Goal: Task Accomplishment & Management: Manage account settings

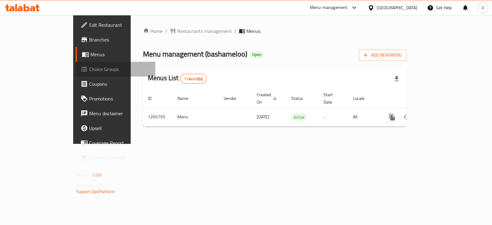
click at [89, 73] on span "Choice Groups" at bounding box center [119, 68] width 61 height 7
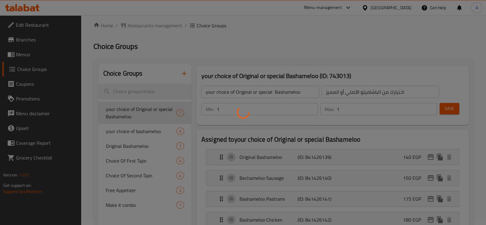
scroll to position [38, 0]
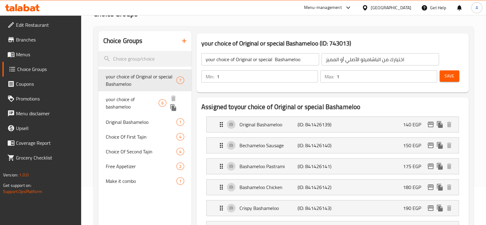
click at [108, 94] on div "your choice of bashameloo 6" at bounding box center [144, 102] width 93 height 23
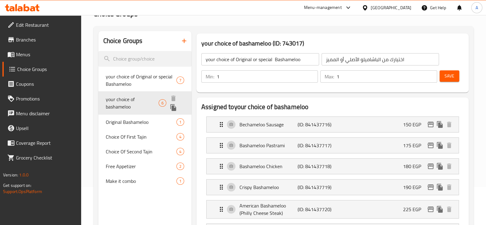
type input "your choice of bashameloo"
type input "اختيارك من الباشاميلو"
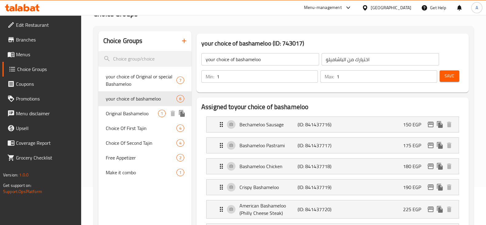
click at [132, 111] on span "Original Bashameloo" at bounding box center [132, 113] width 52 height 7
type input "Original Bashameloo"
type input "بشاميلو الأصلي"
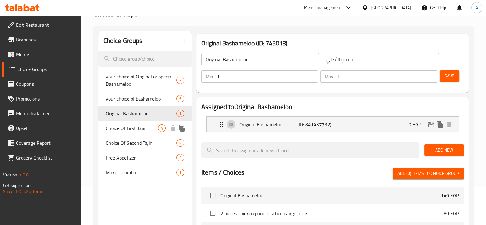
click at [132, 128] on span "Choice Of First Tajin" at bounding box center [132, 127] width 52 height 7
type input "Choice Of First Tajin"
type input "اختيار الطاجن الاول"
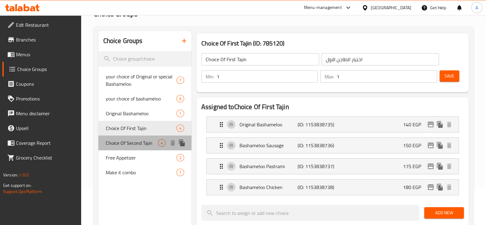
click at [135, 141] on span "Choice Of Second Tajin" at bounding box center [132, 142] width 52 height 7
type input "Choice Of Second Tajin"
type input "اختيار الطاجن الثاني"
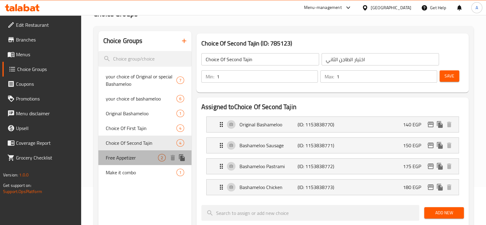
click at [136, 158] on span "Free Appetizer" at bounding box center [132, 157] width 52 height 7
type input "Free Appetizer"
type input "مقبلات مجانية"
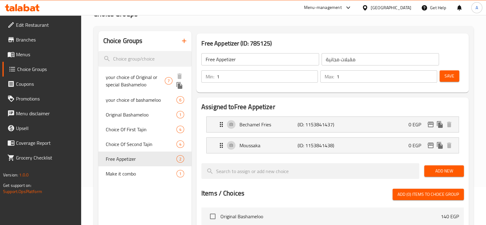
click at [128, 85] on span "your choice of Original or special Bashameloo" at bounding box center [135, 80] width 59 height 15
type input "your choice of Original or special Bashameloo"
type input "اختيارك من الباشاميلو الأصلي أو المميز"
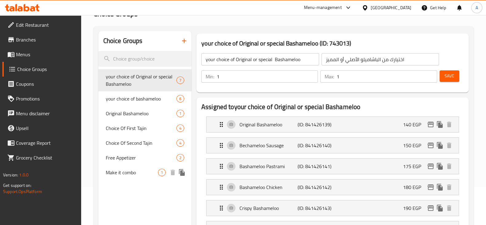
click at [141, 173] on span "Make it combo" at bounding box center [132, 172] width 52 height 7
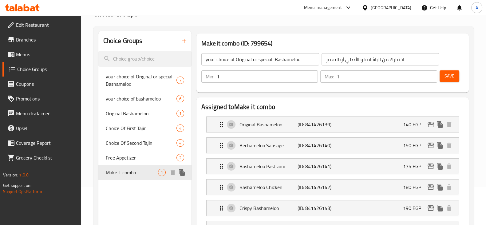
type input "Make it combo"
type input "كومبو"
type input "0"
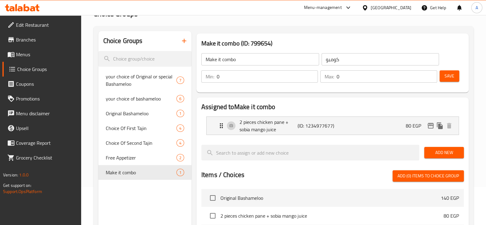
click at [48, 56] on span "Menus" at bounding box center [46, 54] width 60 height 7
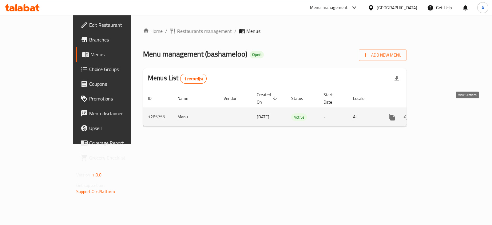
click at [440, 113] on icon "enhanced table" at bounding box center [435, 116] width 7 height 7
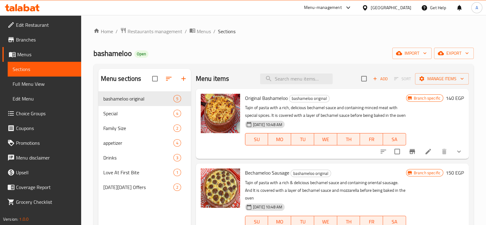
click at [451, 154] on button "show more" at bounding box center [458, 151] width 15 height 15
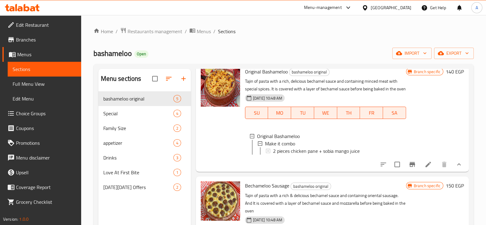
scroll to position [38, 0]
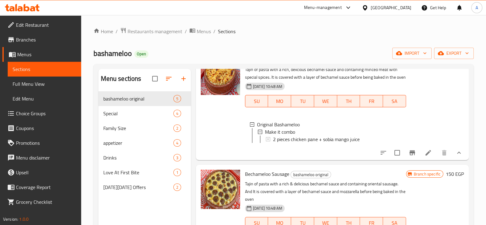
click at [455, 156] on icon "show more" at bounding box center [458, 152] width 7 height 7
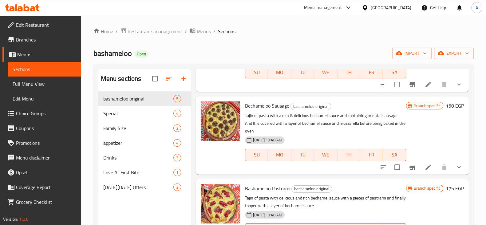
scroll to position [77, 0]
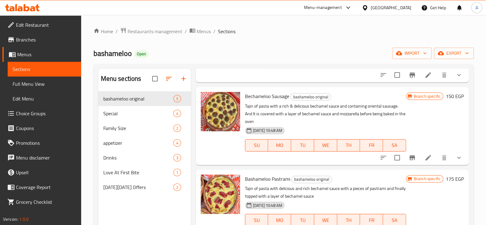
click at [452, 165] on button "show more" at bounding box center [458, 157] width 15 height 15
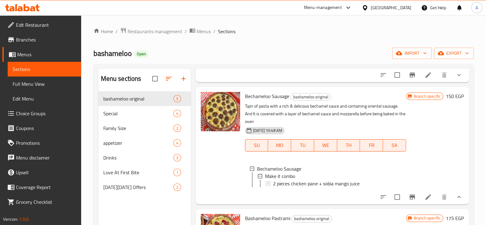
scroll to position [115, 0]
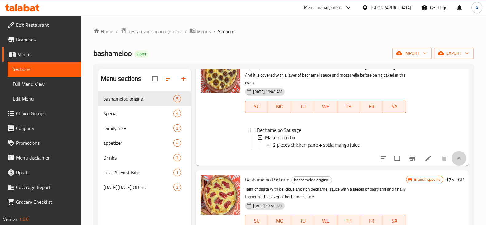
click at [453, 166] on button "show more" at bounding box center [458, 158] width 15 height 15
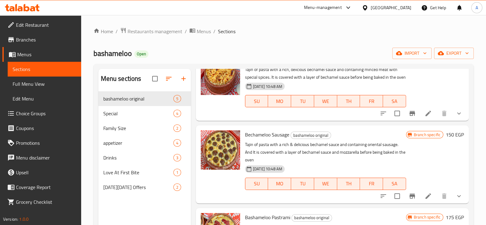
scroll to position [0, 0]
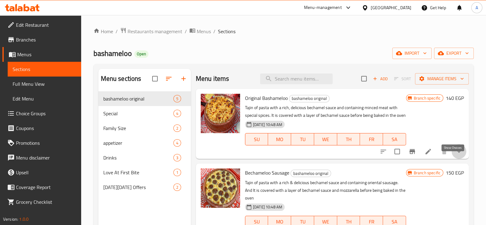
click at [455, 155] on icon "show more" at bounding box center [458, 151] width 7 height 7
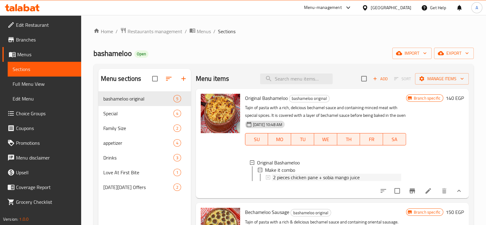
click at [340, 181] on span "2 pieces chicken pane + sobia mango juice" at bounding box center [316, 177] width 87 height 7
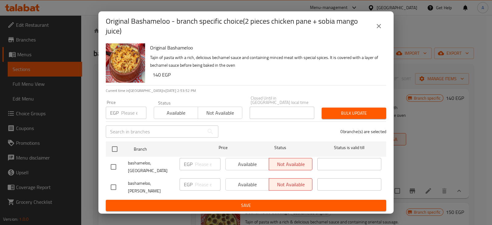
click at [376, 29] on icon "close" at bounding box center [378, 25] width 7 height 7
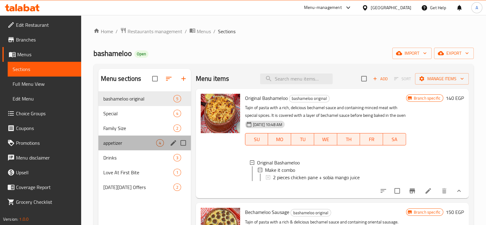
click at [133, 147] on div "appetizer 4" at bounding box center [144, 142] width 92 height 15
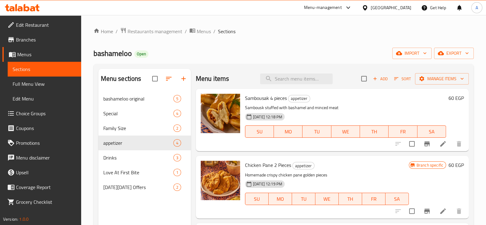
scroll to position [74, 0]
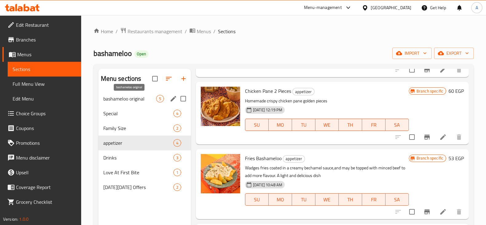
click at [147, 98] on span "bashameloo original" at bounding box center [129, 98] width 53 height 7
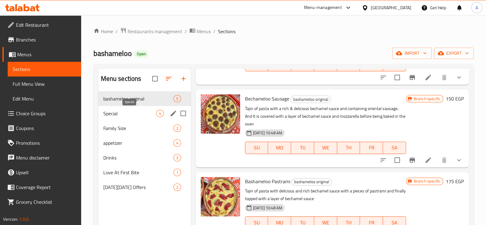
click at [144, 110] on span "Special" at bounding box center [129, 113] width 53 height 7
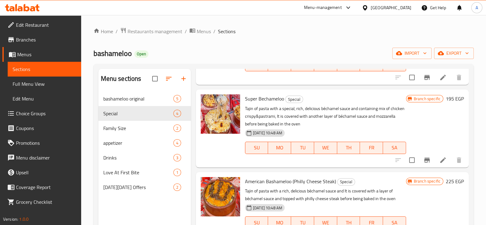
click at [28, 114] on span "Choice Groups" at bounding box center [46, 113] width 60 height 7
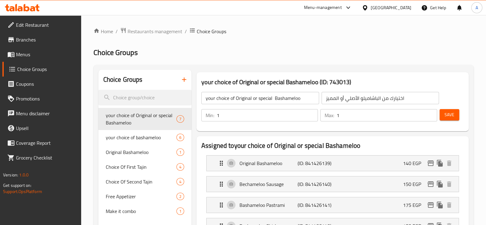
click at [180, 80] on icon "button" at bounding box center [183, 79] width 7 height 7
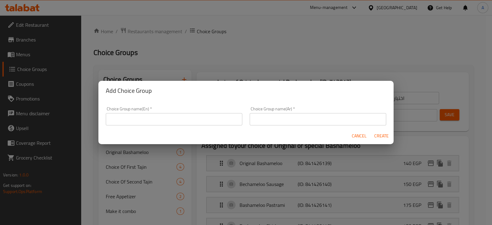
click at [157, 117] on input "text" at bounding box center [174, 119] width 136 height 12
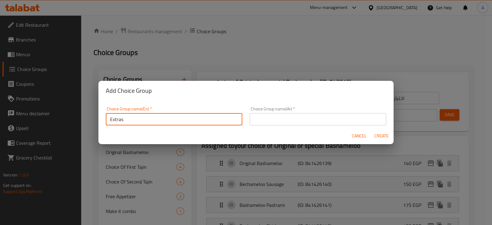
type input "Extras"
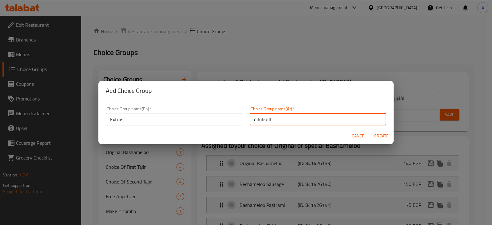
type input "الاضافات"
click at [375, 133] on span "Create" at bounding box center [381, 136] width 15 height 8
type input "Extras"
type input "الاضافات"
type input "0"
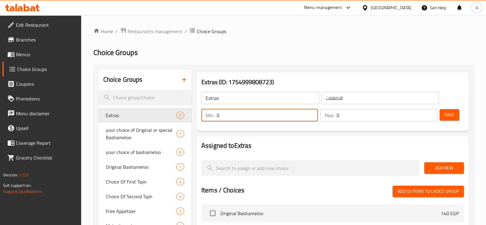
drag, startPoint x: 283, startPoint y: 116, endPoint x: 212, endPoint y: 117, distance: 71.3
click at [212, 117] on div "Min: 0 ​" at bounding box center [259, 115] width 116 height 12
click at [362, 124] on div "Min: 0 ​ Max: 0 ​ Save" at bounding box center [331, 115] width 267 height 20
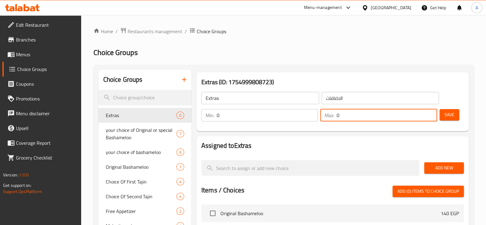
drag, startPoint x: 346, startPoint y: 119, endPoint x: 329, endPoint y: 122, distance: 17.2
click at [329, 122] on div "Max: 0 ​" at bounding box center [378, 115] width 119 height 15
type input "2"
click at [447, 117] on span "Save" at bounding box center [449, 115] width 10 height 8
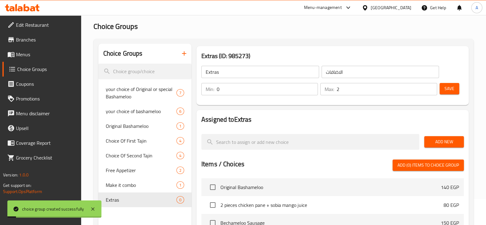
scroll to position [38, 0]
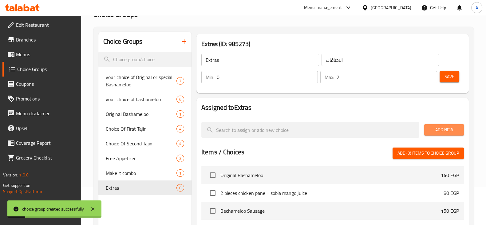
click at [428, 131] on button "Add New" at bounding box center [444, 129] width 40 height 11
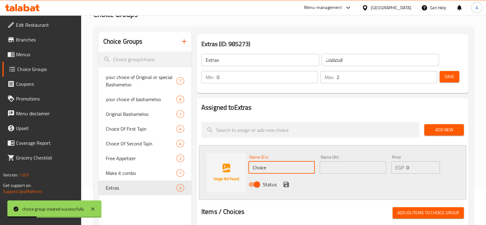
drag, startPoint x: 271, startPoint y: 170, endPoint x: 230, endPoint y: 171, distance: 40.6
click at [230, 171] on div "Name (En) Choice Name (En) Name (Ar) Name (Ar) Price EGP 0 Price Status" at bounding box center [332, 172] width 267 height 55
type input "ة"
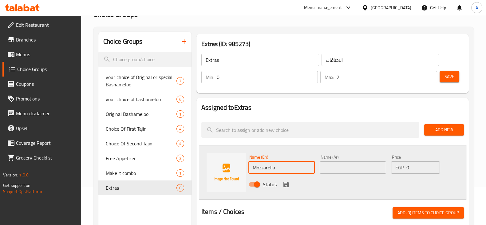
type input "Mozzarella"
click at [347, 164] on input "text" at bounding box center [353, 167] width 66 height 12
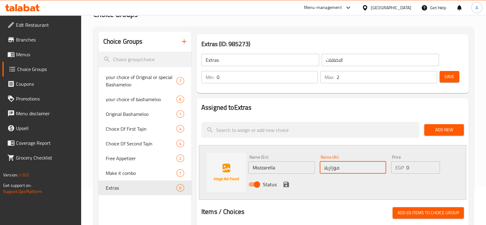
type input "موزاريلا"
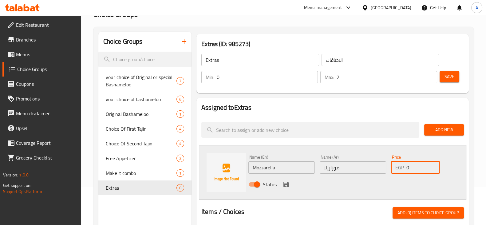
drag, startPoint x: 411, startPoint y: 171, endPoint x: 401, endPoint y: 172, distance: 10.5
click at [401, 172] on div "EGP 0 Price" at bounding box center [415, 167] width 49 height 12
type input "25"
click at [287, 184] on icon "save" at bounding box center [286, 185] width 6 height 6
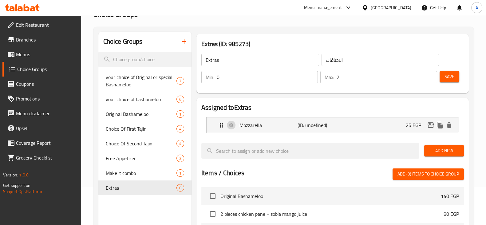
click at [439, 150] on span "Add New" at bounding box center [444, 151] width 30 height 8
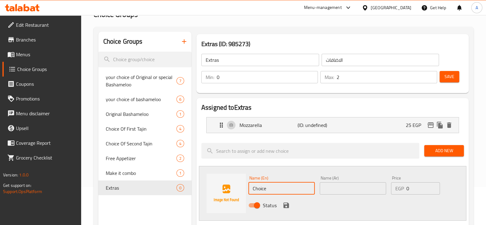
drag, startPoint x: 286, startPoint y: 187, endPoint x: 212, endPoint y: 186, distance: 74.4
click at [212, 186] on div "Name (En) Choice Name (En) Name (Ar) Name (Ar) Price EGP 0 Price Status" at bounding box center [332, 193] width 267 height 55
type input "ت"
type input "Jalapeno"
click at [344, 181] on div "Name (Ar) Name (Ar)" at bounding box center [353, 185] width 66 height 19
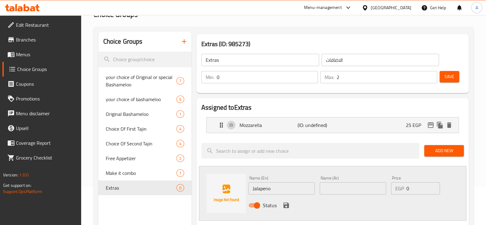
click at [347, 187] on input "text" at bounding box center [353, 188] width 66 height 12
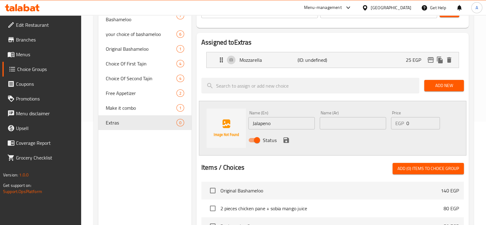
scroll to position [115, 0]
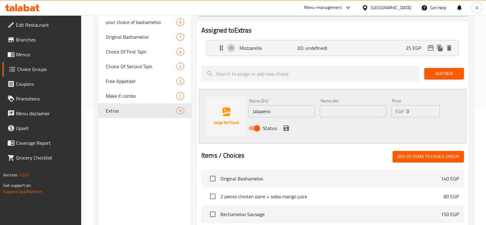
click at [363, 115] on input "text" at bounding box center [353, 111] width 66 height 12
type input "هالبينو"
drag, startPoint x: 419, startPoint y: 110, endPoint x: 395, endPoint y: 113, distance: 24.7
click at [395, 113] on div "EGP 0 Price" at bounding box center [415, 111] width 49 height 12
type input "15"
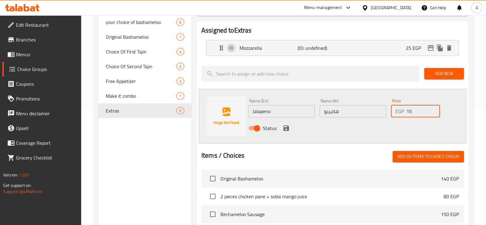
click at [286, 129] on icon "save" at bounding box center [286, 128] width 6 height 6
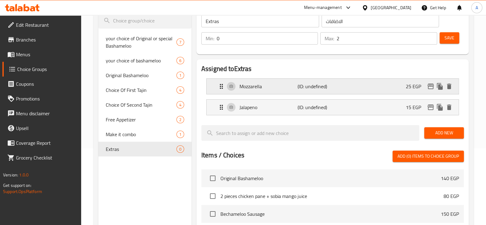
scroll to position [38, 0]
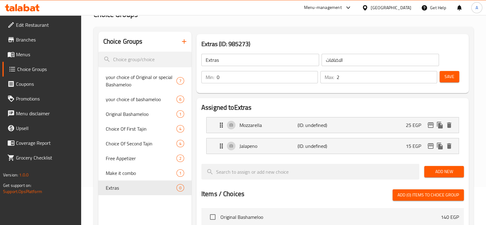
click at [449, 79] on span "Save" at bounding box center [449, 77] width 10 height 8
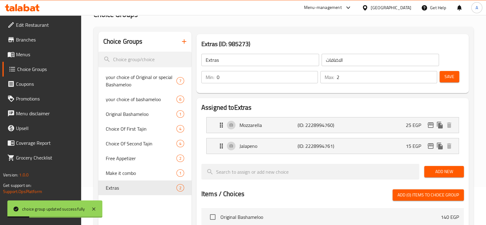
click at [27, 54] on span "Menus" at bounding box center [46, 54] width 60 height 7
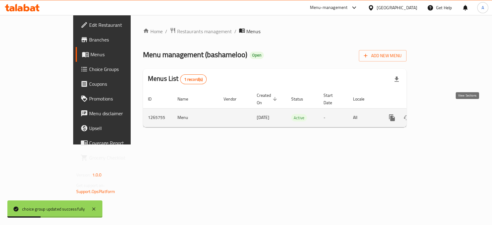
click at [440, 114] on icon "enhanced table" at bounding box center [435, 117] width 7 height 7
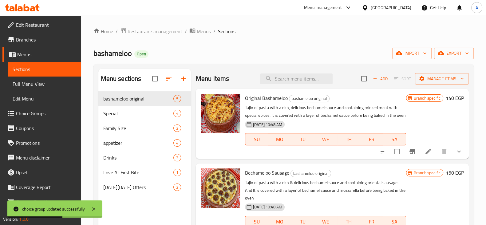
click at [419, 157] on li at bounding box center [427, 151] width 17 height 11
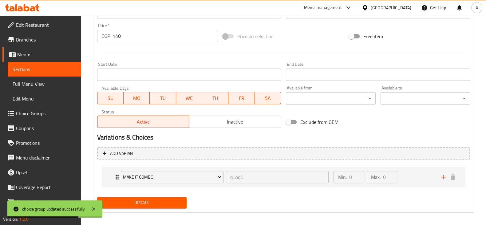
scroll to position [228, 0]
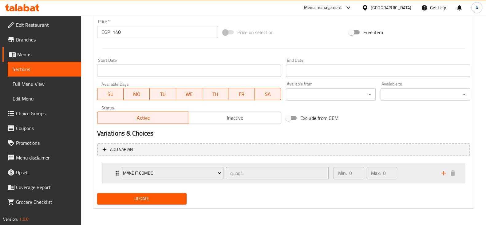
click at [441, 170] on icon "add" at bounding box center [443, 172] width 7 height 7
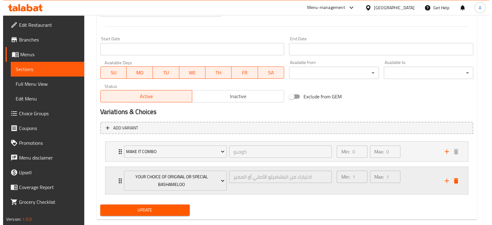
scroll to position [261, 0]
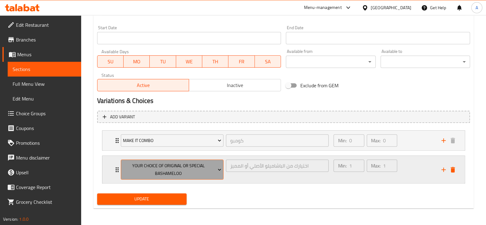
click at [209, 171] on span "your choice of Original or special Bashameloo" at bounding box center [172, 169] width 98 height 15
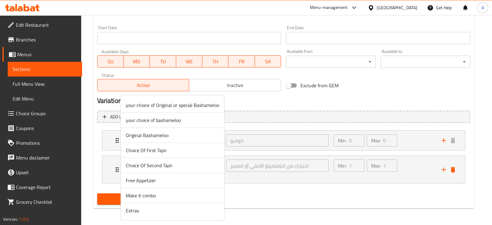
click at [157, 207] on span "Extras" at bounding box center [172, 210] width 93 height 7
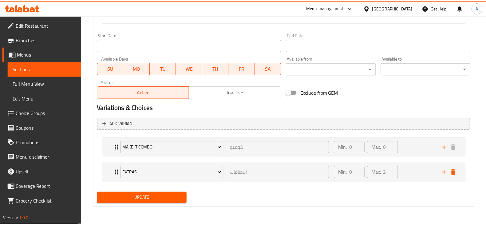
scroll to position [253, 0]
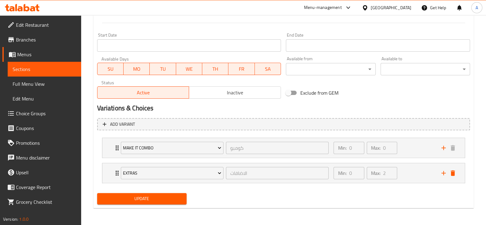
click at [176, 195] on span "Update" at bounding box center [142, 199] width 80 height 8
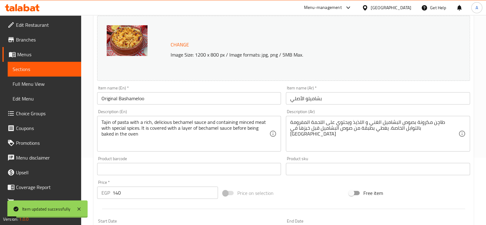
scroll to position [0, 0]
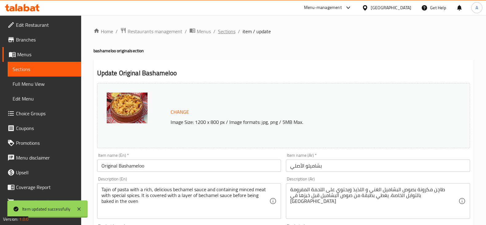
click at [231, 32] on span "Sections" at bounding box center [227, 31] width 18 height 7
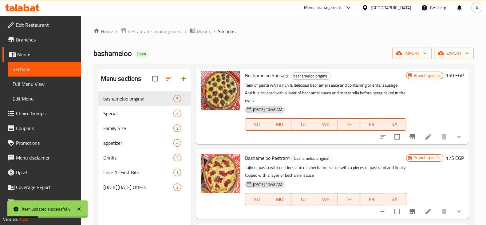
scroll to position [115, 0]
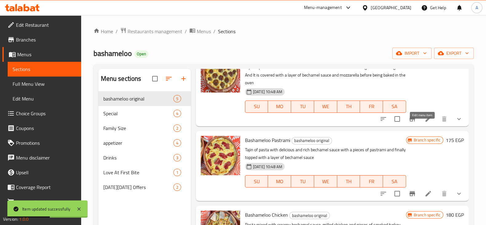
click at [424, 123] on icon at bounding box center [427, 118] width 7 height 7
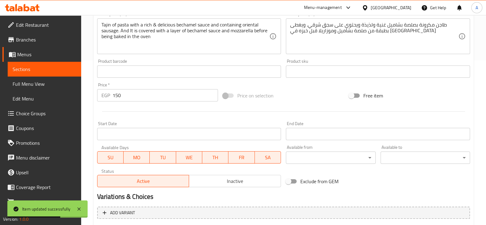
scroll to position [228, 0]
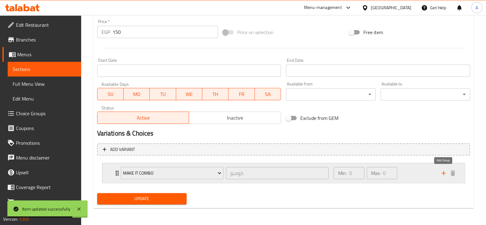
click at [441, 173] on icon "add" at bounding box center [443, 172] width 7 height 7
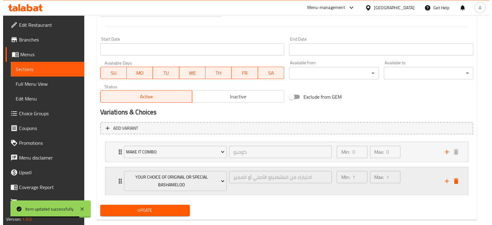
scroll to position [261, 0]
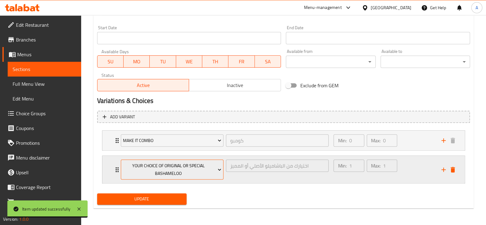
click at [203, 162] on span "your choice of Original or special Bashameloo" at bounding box center [172, 169] width 98 height 15
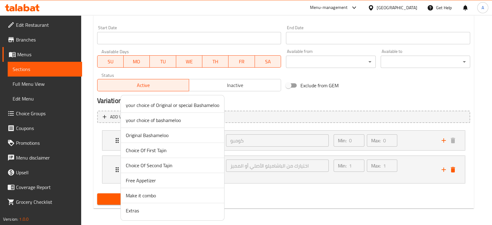
click at [185, 207] on span "Extras" at bounding box center [172, 210] width 93 height 7
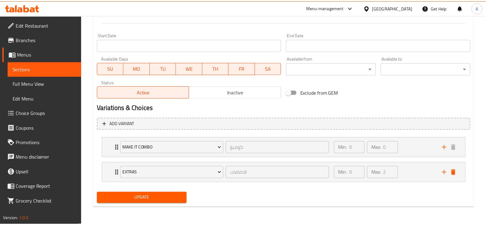
scroll to position [253, 0]
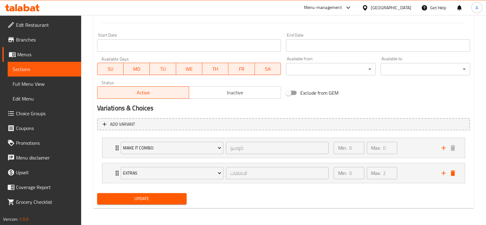
click at [183, 194] on button "Update" at bounding box center [141, 198] width 89 height 11
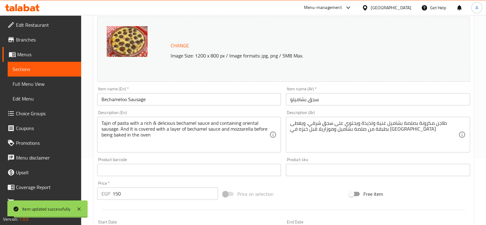
scroll to position [0, 0]
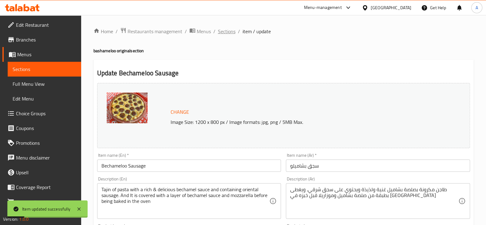
click at [223, 33] on span "Sections" at bounding box center [227, 31] width 18 height 7
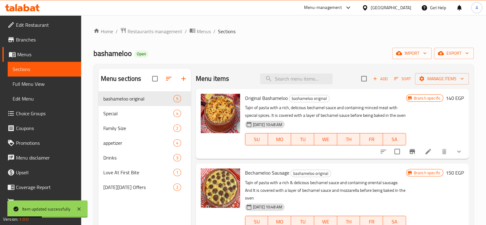
scroll to position [115, 0]
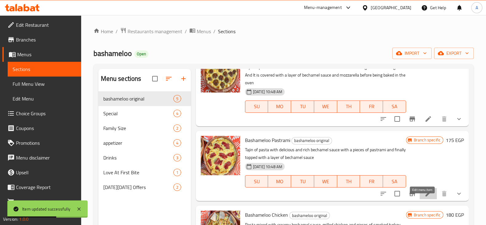
click at [424, 197] on icon at bounding box center [427, 193] width 7 height 7
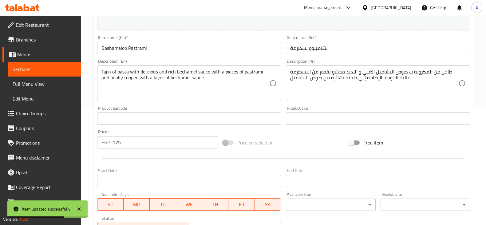
scroll to position [228, 0]
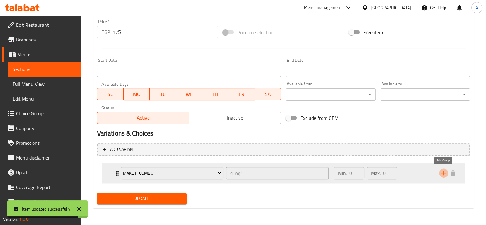
click at [442, 172] on icon "add" at bounding box center [443, 173] width 4 height 4
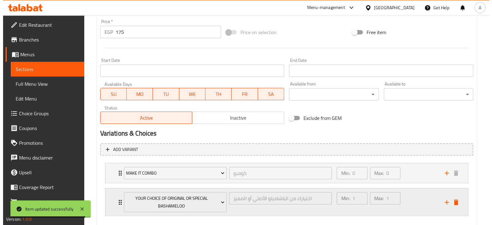
scroll to position [261, 0]
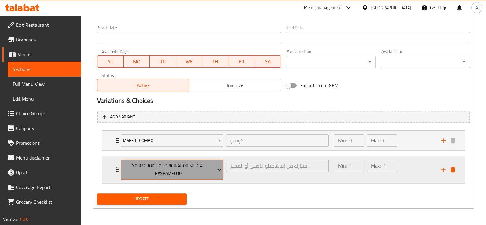
click at [219, 167] on icon "Expand" at bounding box center [219, 170] width 6 height 6
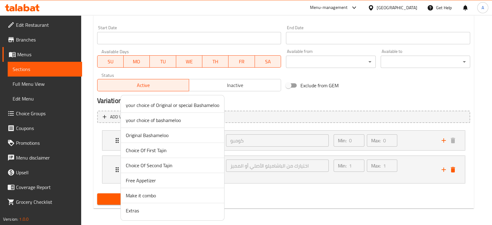
click at [175, 209] on span "Extras" at bounding box center [172, 210] width 93 height 7
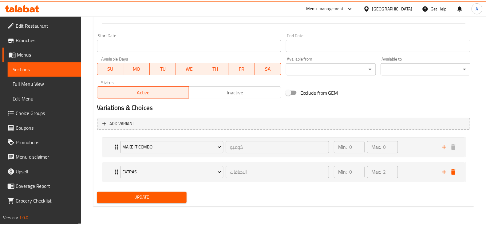
scroll to position [253, 0]
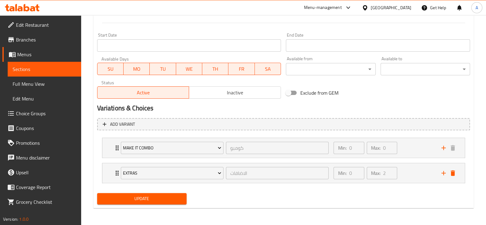
click at [167, 199] on span "Update" at bounding box center [142, 199] width 80 height 8
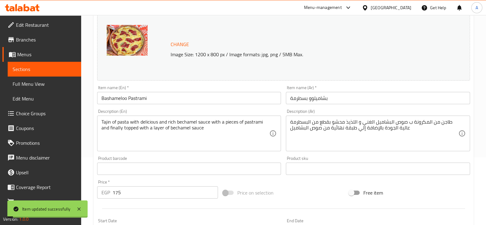
scroll to position [0, 0]
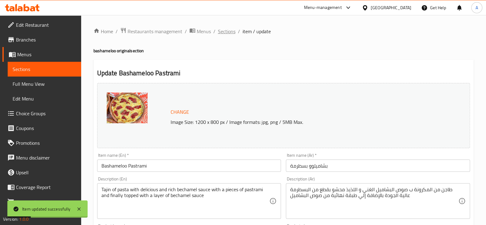
click at [230, 32] on span "Sections" at bounding box center [227, 31] width 18 height 7
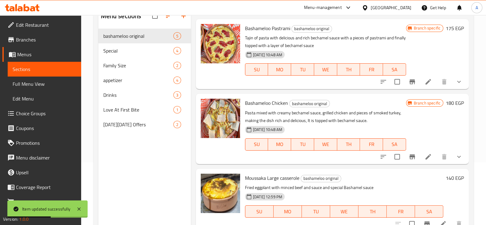
scroll to position [86, 0]
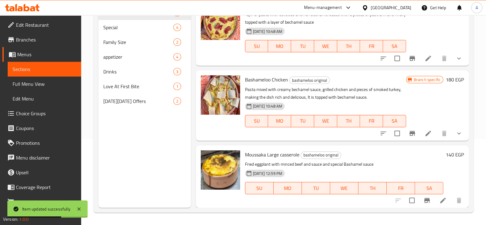
click at [419, 130] on li at bounding box center [427, 133] width 17 height 11
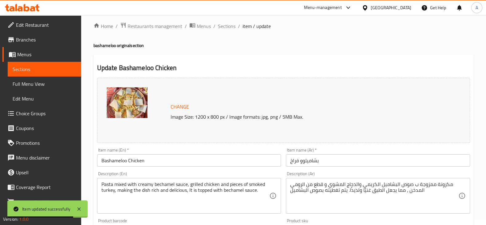
scroll to position [228, 0]
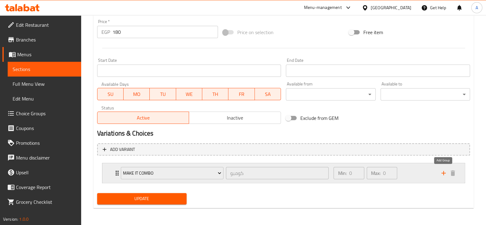
click at [441, 173] on icon "add" at bounding box center [443, 172] width 7 height 7
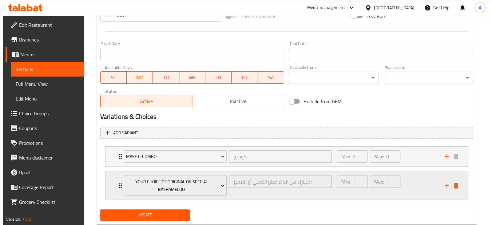
scroll to position [261, 0]
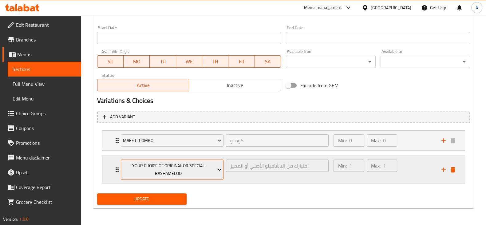
click at [202, 162] on span "your choice of Original or special Bashameloo" at bounding box center [172, 169] width 98 height 15
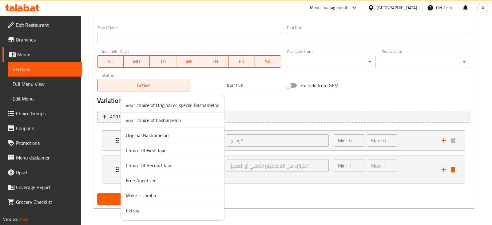
click at [140, 210] on span "Extras" at bounding box center [172, 210] width 93 height 7
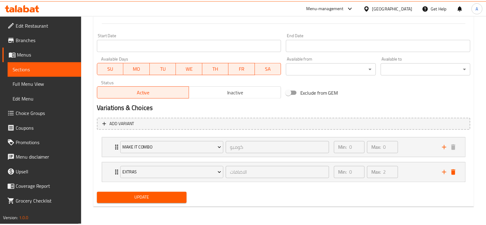
scroll to position [253, 0]
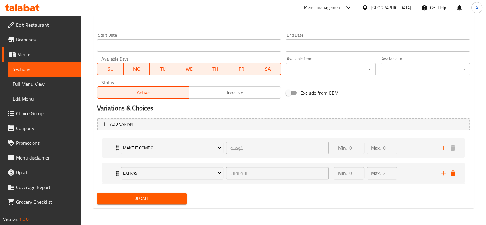
click at [135, 198] on span "Update" at bounding box center [142, 199] width 80 height 8
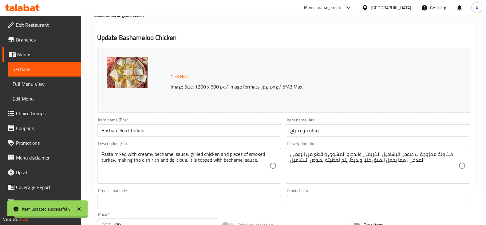
scroll to position [0, 0]
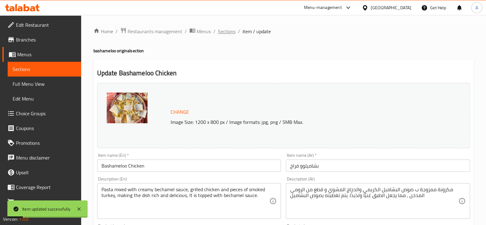
click at [226, 28] on span "Sections" at bounding box center [227, 31] width 18 height 7
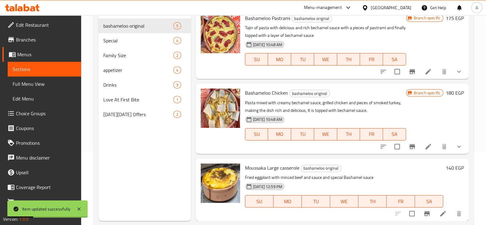
scroll to position [86, 0]
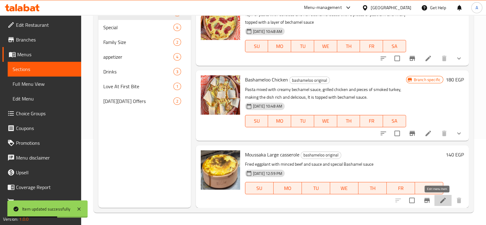
click at [439, 203] on icon at bounding box center [442, 200] width 7 height 7
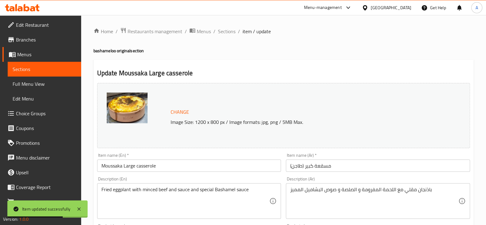
scroll to position [218, 0]
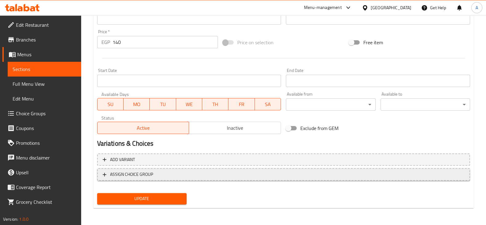
click at [152, 171] on span "ASSIGN CHOICE GROUP" at bounding box center [131, 175] width 43 height 8
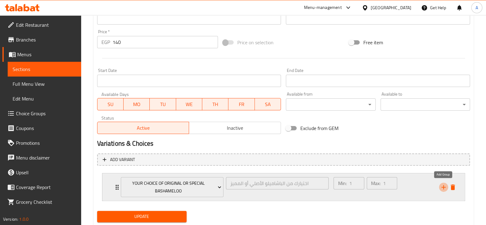
click at [443, 185] on icon "add" at bounding box center [443, 187] width 4 height 4
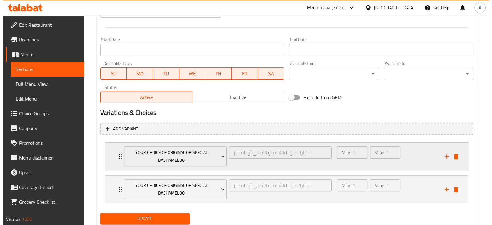
scroll to position [268, 0]
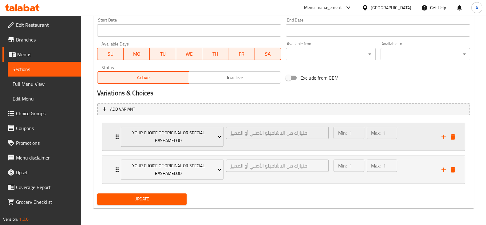
click at [183, 147] on div "your choice of Original or special Bashameloo" at bounding box center [172, 136] width 105 height 22
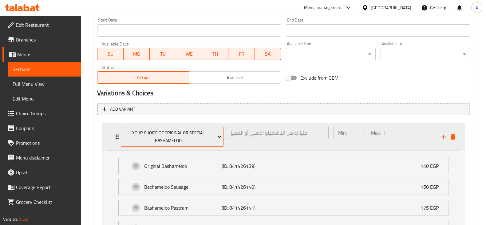
click at [186, 140] on span "your choice of Original or special Bashameloo" at bounding box center [172, 136] width 98 height 15
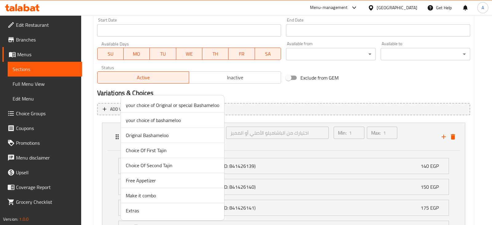
click at [171, 192] on span "Make it combo" at bounding box center [172, 195] width 93 height 7
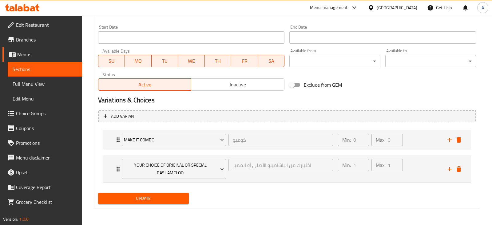
scroll to position [261, 0]
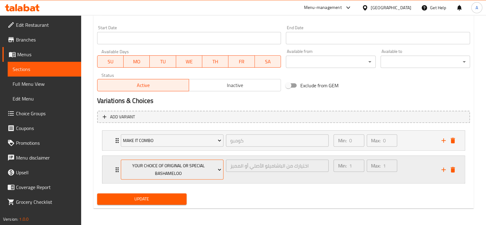
click at [210, 163] on span "your choice of Original or special Bashameloo" at bounding box center [172, 169] width 98 height 15
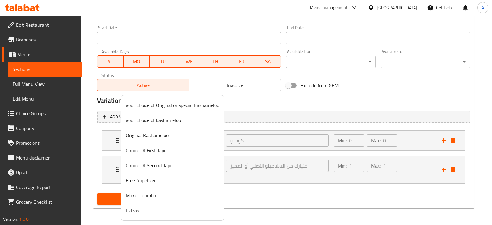
click at [168, 209] on span "Extras" at bounding box center [172, 210] width 93 height 7
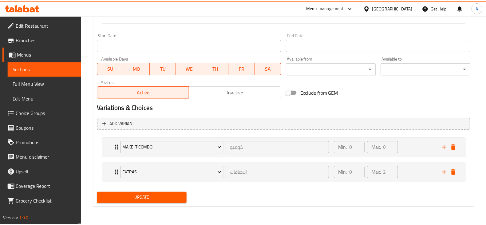
scroll to position [253, 0]
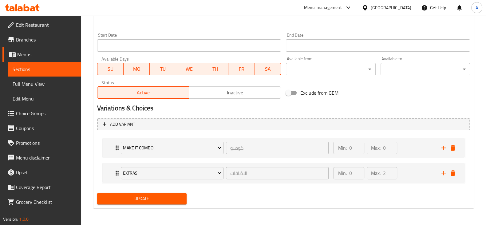
click at [144, 201] on span "Update" at bounding box center [142, 199] width 80 height 8
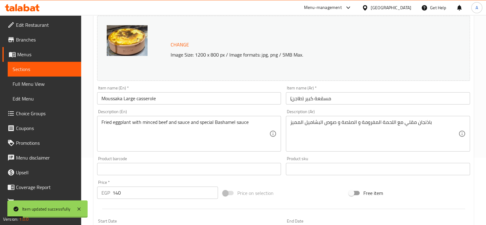
scroll to position [0, 0]
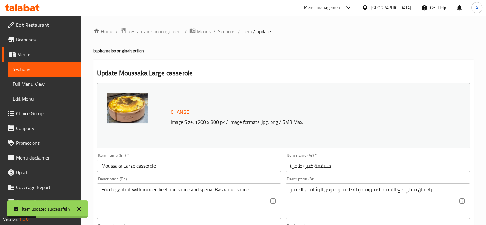
click at [225, 30] on span "Sections" at bounding box center [227, 31] width 18 height 7
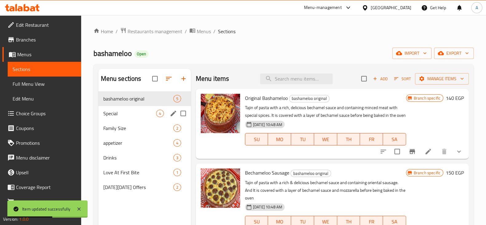
click at [134, 117] on div "Special 4" at bounding box center [144, 113] width 92 height 15
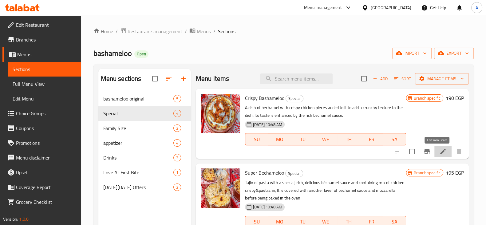
click at [439, 151] on icon at bounding box center [442, 151] width 7 height 7
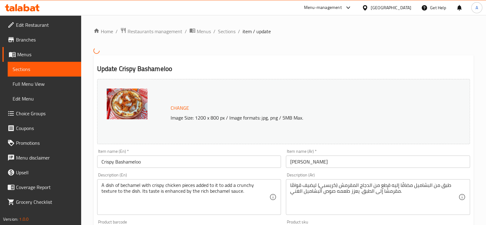
scroll to position [214, 0]
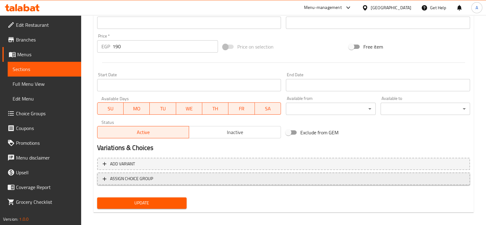
click at [147, 176] on span "ASSIGN CHOICE GROUP" at bounding box center [131, 179] width 43 height 8
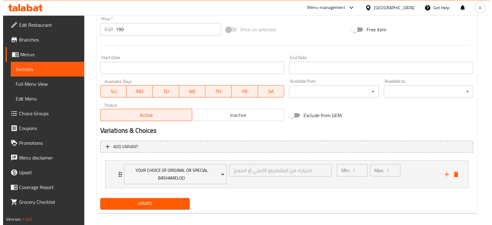
scroll to position [235, 0]
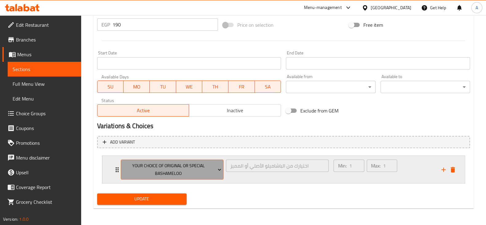
click at [199, 162] on span "your choice of Original or special Bashameloo" at bounding box center [172, 169] width 98 height 15
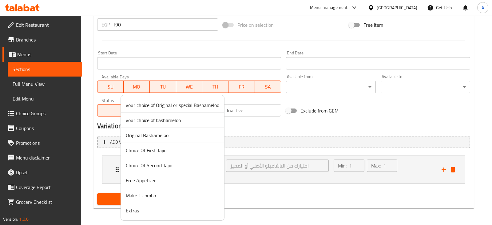
click at [162, 196] on span "Make it combo" at bounding box center [172, 195] width 93 height 7
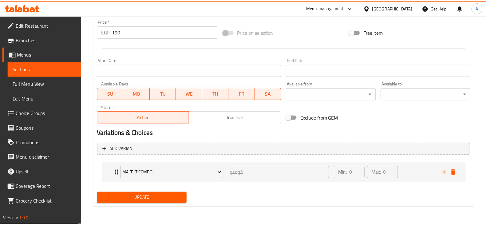
scroll to position [228, 0]
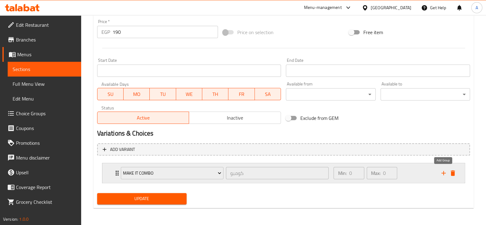
click at [442, 173] on icon "add" at bounding box center [443, 172] width 7 height 7
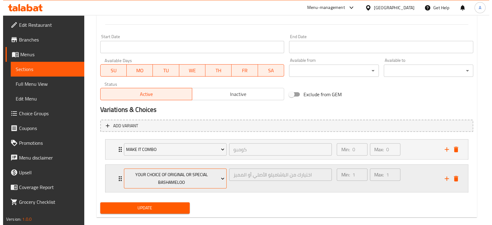
scroll to position [261, 0]
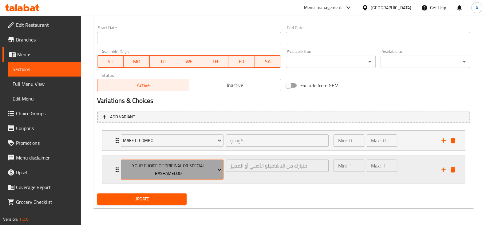
click at [186, 173] on span "your choice of Original or special Bashameloo" at bounding box center [172, 169] width 98 height 15
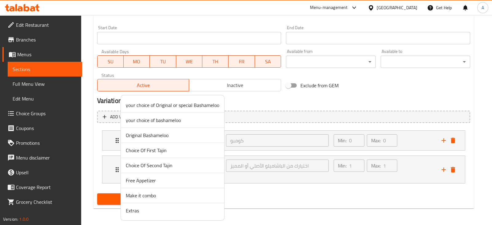
click at [169, 205] on li "Extras" at bounding box center [172, 210] width 103 height 15
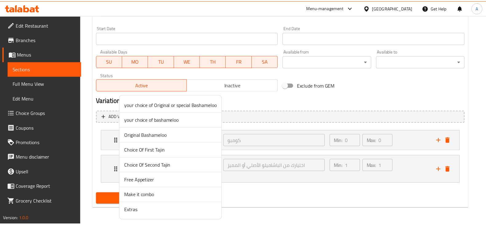
scroll to position [253, 0]
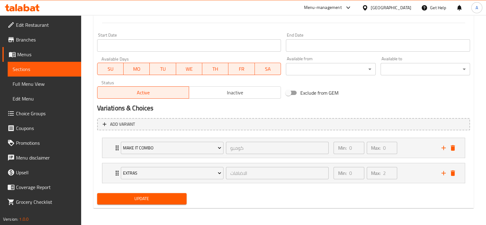
click at [169, 198] on span "Update" at bounding box center [142, 199] width 80 height 8
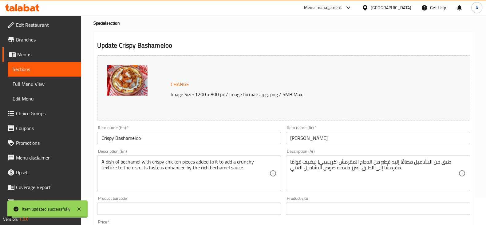
scroll to position [0, 0]
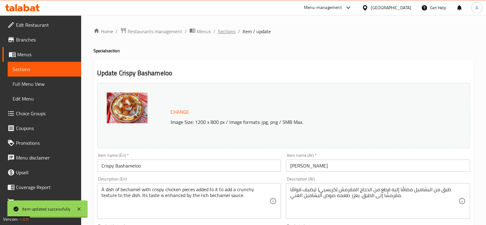
click at [229, 32] on span "Sections" at bounding box center [227, 31] width 18 height 7
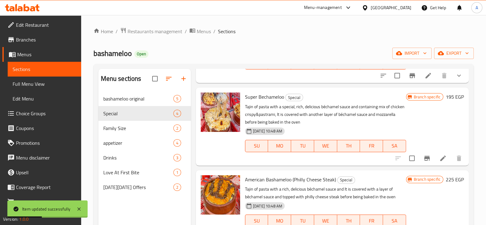
scroll to position [77, 0]
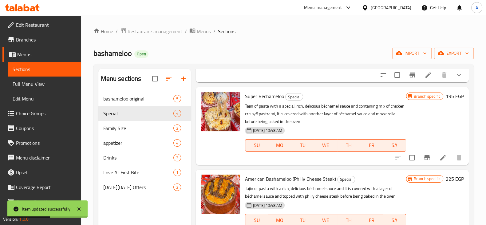
click at [434, 153] on li at bounding box center [442, 157] width 17 height 11
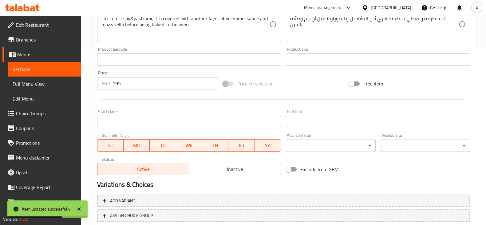
scroll to position [218, 0]
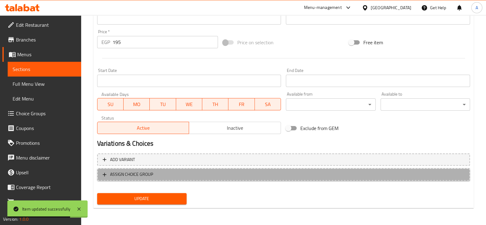
click at [149, 171] on span "ASSIGN CHOICE GROUP" at bounding box center [131, 175] width 43 height 8
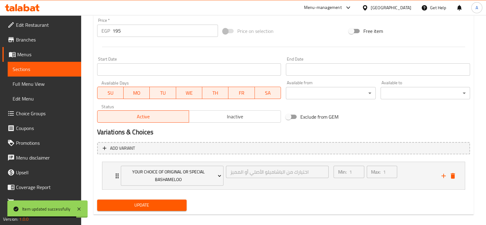
scroll to position [235, 0]
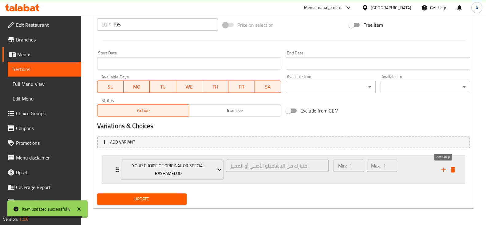
click at [439, 169] on button "add" at bounding box center [443, 169] width 9 height 9
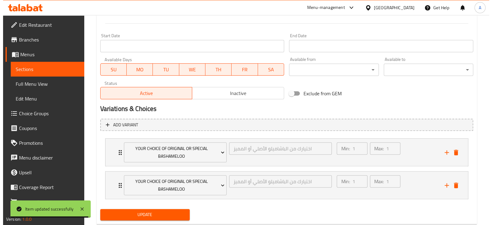
scroll to position [268, 0]
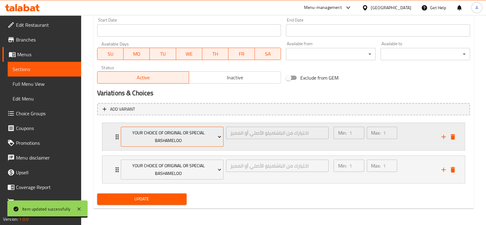
click at [196, 145] on button "your choice of Original or special Bashameloo" at bounding box center [172, 137] width 103 height 20
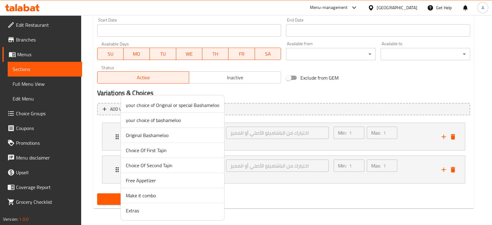
click at [178, 194] on span "Make it combo" at bounding box center [172, 195] width 93 height 7
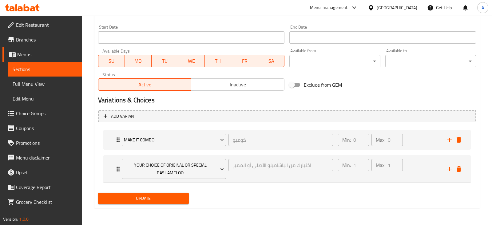
scroll to position [261, 0]
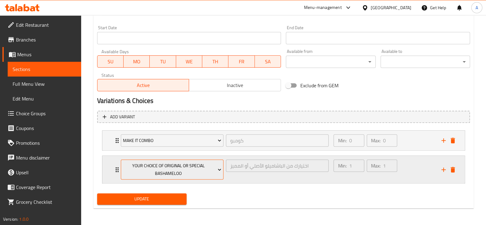
click at [170, 172] on span "your choice of Original or special Bashameloo" at bounding box center [172, 169] width 98 height 15
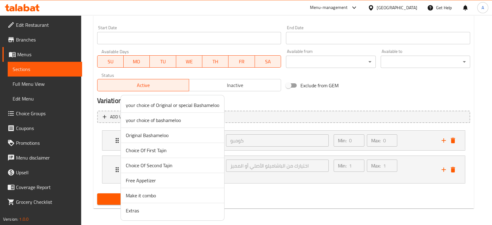
click at [163, 207] on span "Extras" at bounding box center [172, 210] width 93 height 7
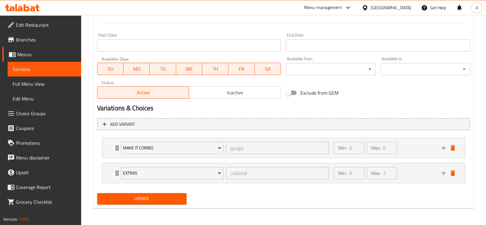
click at [161, 202] on button "Update" at bounding box center [141, 198] width 89 height 11
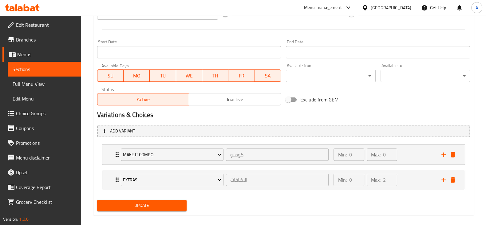
scroll to position [78, 0]
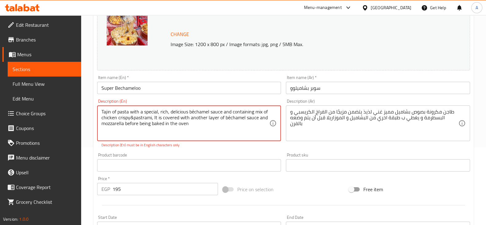
click at [198, 123] on textarea "Tajin of pasta with a special, rich, delicious béchamel sauce and containing mi…" at bounding box center [185, 123] width 168 height 29
click at [133, 116] on textarea "Tajin of pasta with a special, rich, delicious béchamel sauce and containing mi…" at bounding box center [185, 123] width 168 height 29
click at [128, 120] on textarea "Tajin of pasta with a special, rich, delicious béchamel sauce and containing mi…" at bounding box center [185, 123] width 168 height 29
click at [129, 120] on textarea "Tajin of pasta with a special, rich, delicious béchamel sauce and containing mi…" at bounding box center [185, 123] width 168 height 29
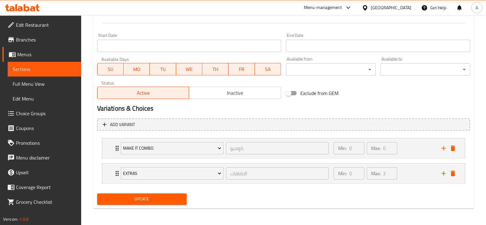
click at [174, 193] on button "Update" at bounding box center [141, 198] width 89 height 11
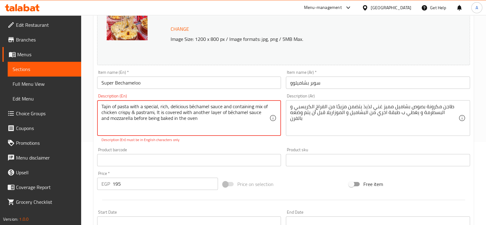
click at [215, 118] on textarea "Tajin of pasta with a special, rich, delicious béchamel sauce and containing mi…" at bounding box center [185, 118] width 168 height 29
click at [230, 114] on textarea "Tajin of pasta with a special, rich, delicious béchamel sauce and containing mi…" at bounding box center [185, 118] width 168 height 29
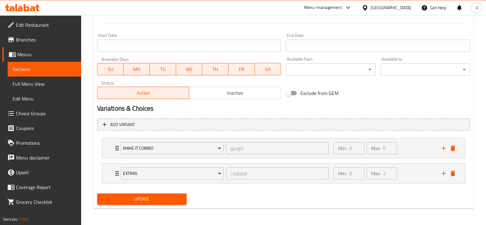
click at [182, 201] on button "Update" at bounding box center [141, 198] width 89 height 11
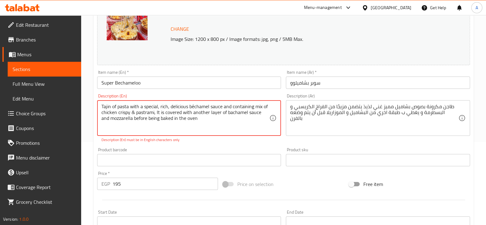
drag, startPoint x: 200, startPoint y: 121, endPoint x: 99, endPoint y: 109, distance: 101.5
click at [99, 109] on div "Tajin of pasta with a special, rich, delicious béchamel sauce and containing mi…" at bounding box center [189, 118] width 184 height 36
click at [193, 120] on textarea "Tajin of pasta with a special, rich, delicious béchamel sauce and containing mi…" at bounding box center [185, 118] width 168 height 29
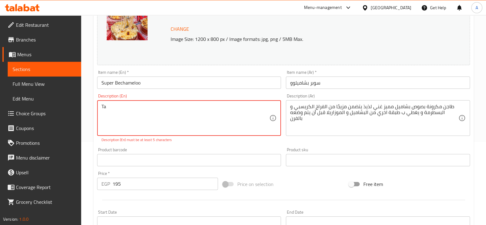
type textarea "T"
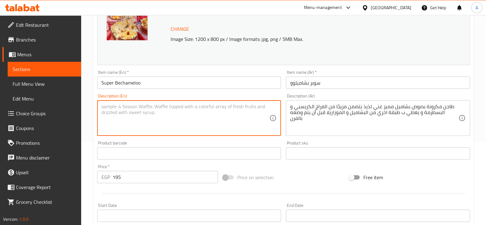
paste textarea "Tajin of pasta with a special, rich, delicious béchamel sauce and containing mi…"
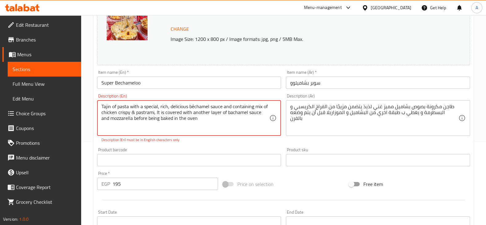
click at [193, 106] on textarea "Tajin of pasta with a special, rich, delicious béchamel sauce and containing mi…" at bounding box center [185, 118] width 168 height 29
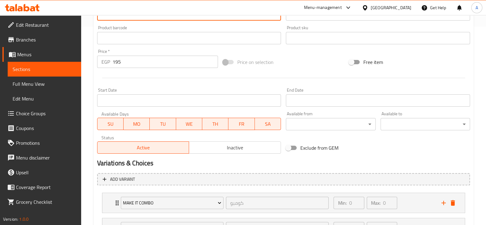
scroll to position [253, 0]
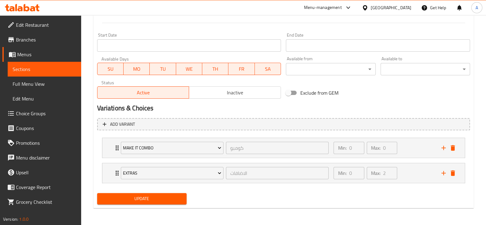
type textarea "Tajin of pasta with a special, rich, delicious bachamel sauce and containing mi…"
click at [183, 201] on button "Update" at bounding box center [141, 198] width 89 height 11
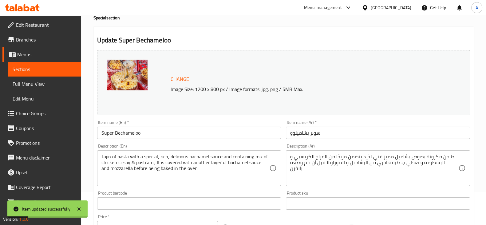
scroll to position [0, 0]
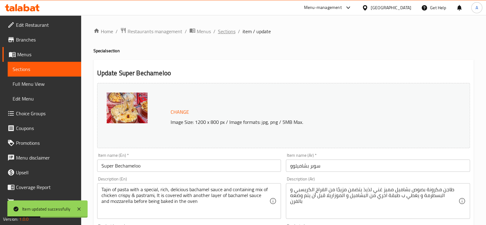
click at [225, 28] on span "Sections" at bounding box center [227, 31] width 18 height 7
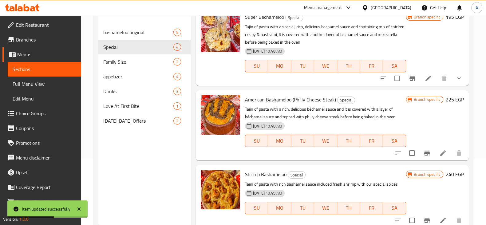
scroll to position [86, 0]
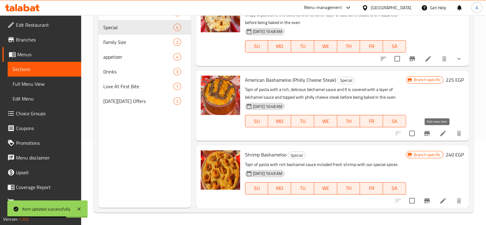
click at [439, 131] on icon at bounding box center [442, 133] width 7 height 7
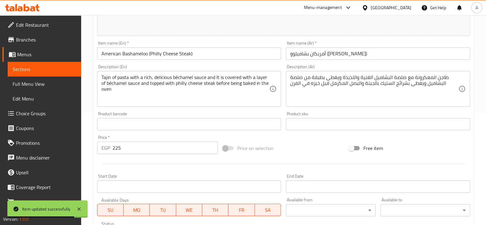
scroll to position [218, 0]
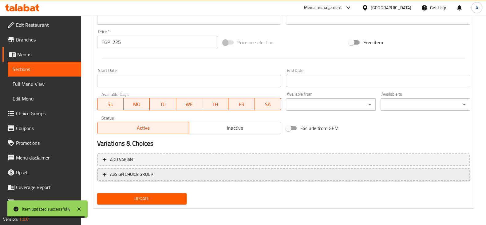
click at [171, 172] on span "ASSIGN CHOICE GROUP" at bounding box center [284, 175] width 362 height 8
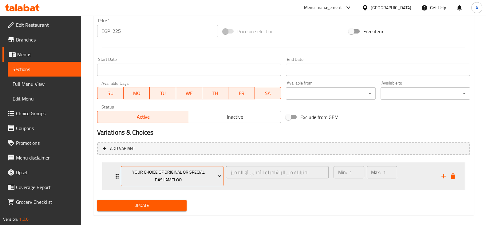
scroll to position [235, 0]
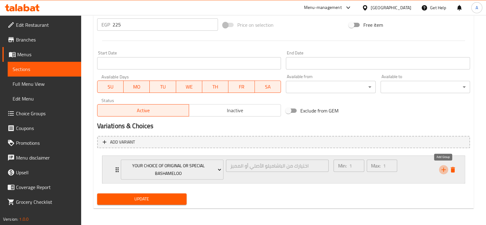
click at [446, 167] on icon "add" at bounding box center [443, 169] width 7 height 7
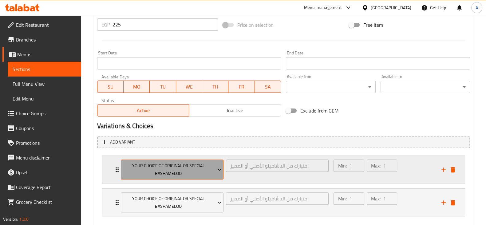
click at [187, 171] on span "your choice of Original or special Bashameloo" at bounding box center [172, 169] width 98 height 15
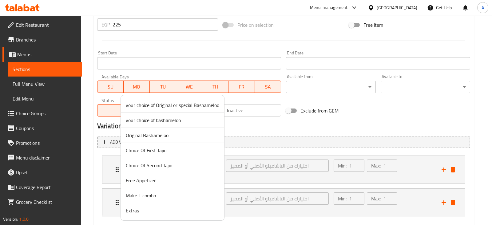
click at [146, 196] on span "Make it combo" at bounding box center [172, 195] width 93 height 7
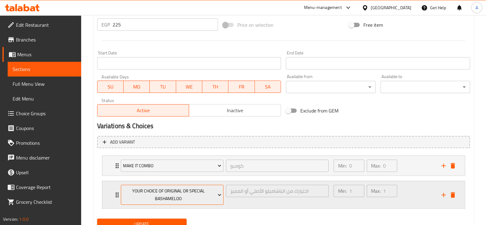
click at [147, 199] on span "your choice of Original or special Bashameloo" at bounding box center [172, 194] width 98 height 15
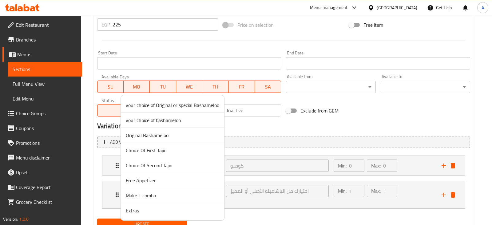
click at [152, 207] on span "Extras" at bounding box center [172, 210] width 93 height 7
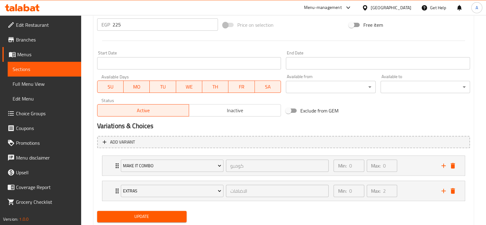
click at [160, 213] on span "Update" at bounding box center [142, 217] width 80 height 8
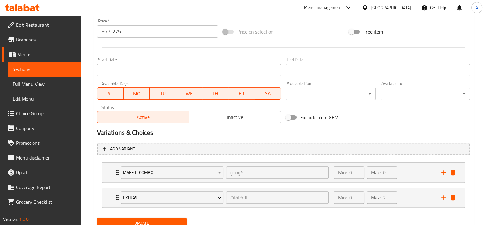
scroll to position [78, 0]
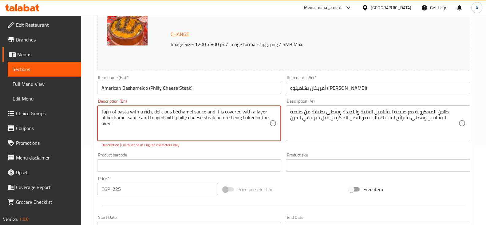
click at [176, 112] on textarea "Tajin of pasta with a rich, delicious béchamel sauce and It is covered with a l…" at bounding box center [185, 123] width 168 height 29
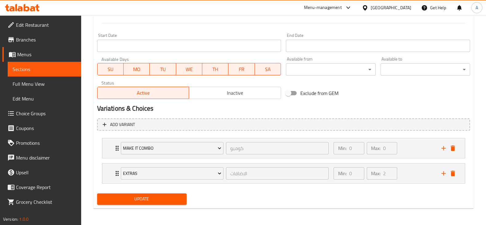
click at [160, 201] on span "Update" at bounding box center [142, 199] width 80 height 8
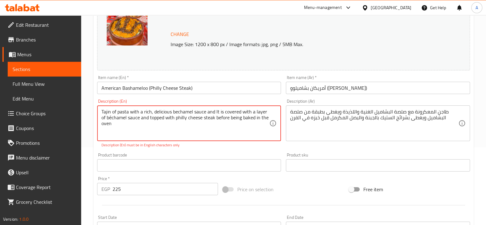
click at [112, 117] on textarea "Tajin of pasta with a rich, delicious bechamel sauce and It is covered with a l…" at bounding box center [185, 123] width 168 height 29
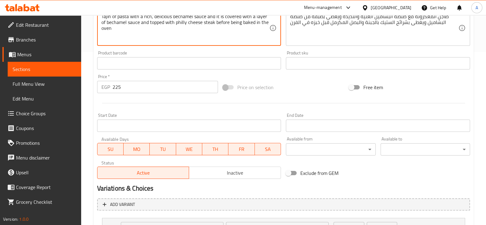
scroll to position [253, 0]
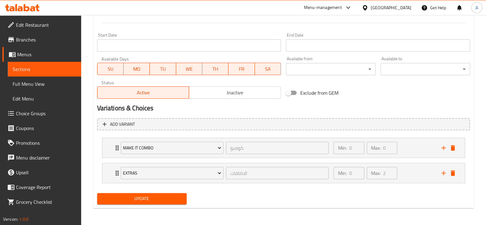
type textarea "Tajin of pasta with a rich, delicious bechamel sauce and It is covered with a l…"
click at [180, 193] on button "Update" at bounding box center [141, 198] width 89 height 11
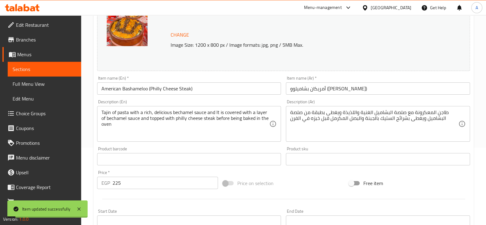
scroll to position [0, 0]
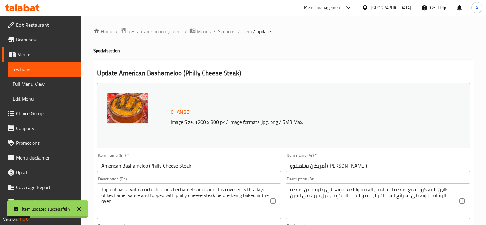
click at [224, 32] on span "Sections" at bounding box center [227, 31] width 18 height 7
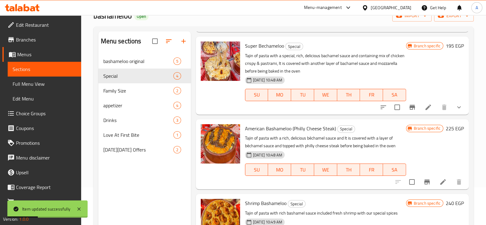
scroll to position [86, 0]
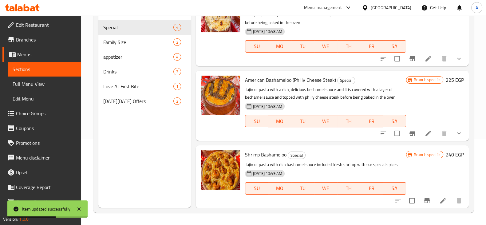
click at [406, 168] on div "Branch specific 240 EGP" at bounding box center [435, 176] width 58 height 53
drag, startPoint x: 469, startPoint y: 130, endPoint x: 469, endPoint y: 135, distance: 4.6
click at [469, 135] on div "Menu sections bashameloo original 5 Special 4 Family Size 2 appetizer 4 Drinks …" at bounding box center [283, 95] width 380 height 235
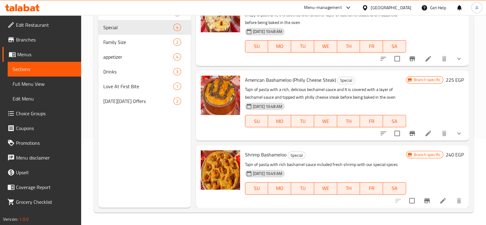
click at [439, 198] on icon at bounding box center [442, 200] width 7 height 7
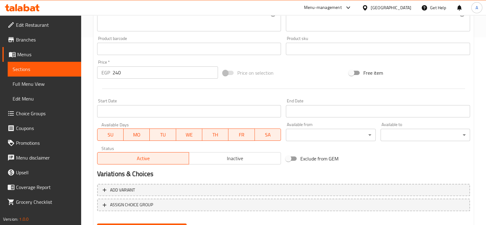
scroll to position [218, 0]
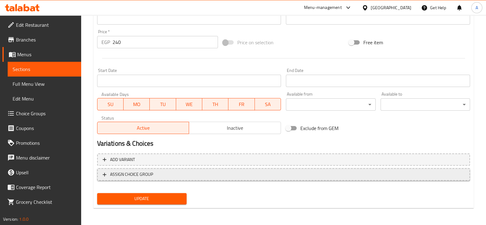
click at [148, 172] on span "ASSIGN CHOICE GROUP" at bounding box center [131, 175] width 43 height 8
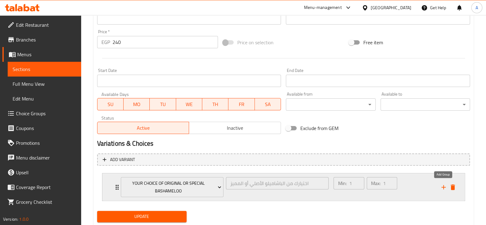
click at [446, 186] on icon "add" at bounding box center [443, 186] width 7 height 7
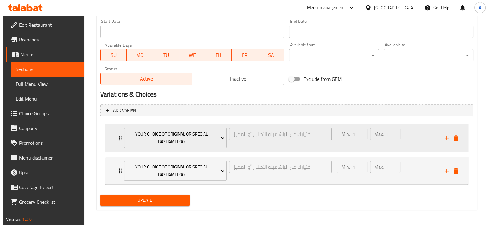
scroll to position [268, 0]
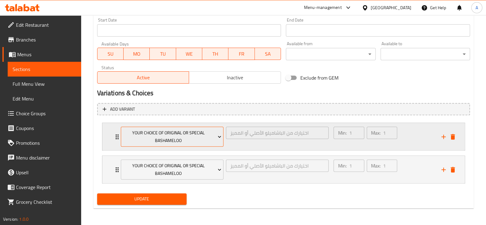
click at [207, 138] on span "your choice of Original or special Bashameloo" at bounding box center [172, 136] width 98 height 15
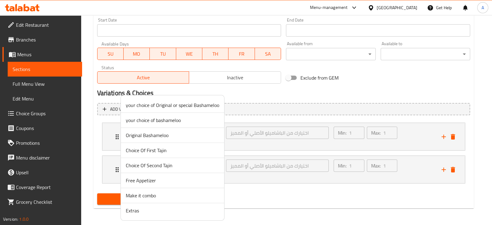
click at [183, 192] on span "Make it combo" at bounding box center [172, 195] width 93 height 7
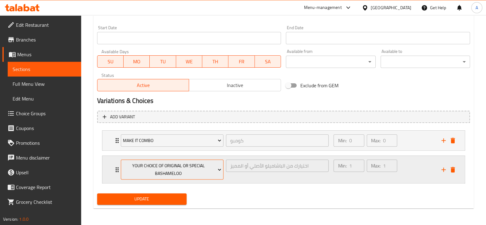
click at [175, 175] on span "your choice of Original or special Bashameloo" at bounding box center [172, 169] width 98 height 15
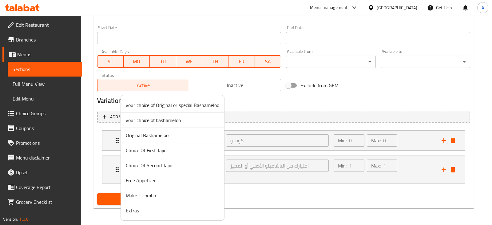
click at [175, 209] on span "Extras" at bounding box center [172, 210] width 93 height 7
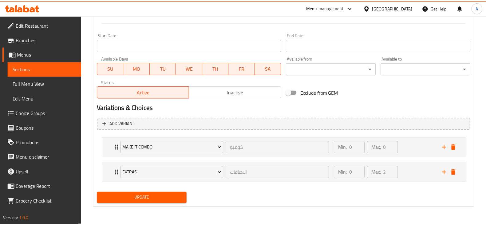
scroll to position [253, 0]
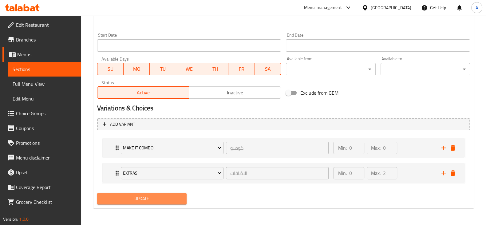
click at [163, 198] on span "Update" at bounding box center [142, 199] width 80 height 8
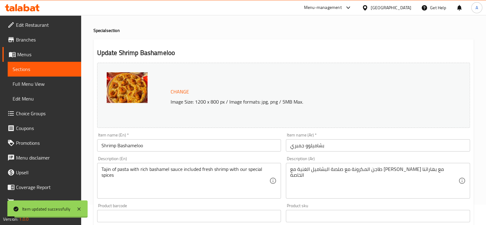
scroll to position [0, 0]
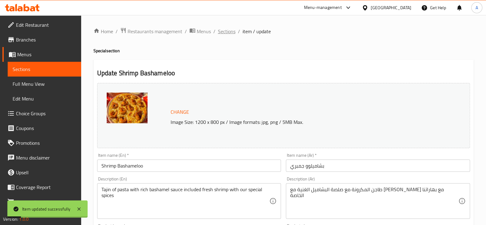
click at [232, 31] on span "Sections" at bounding box center [227, 31] width 18 height 7
